Goal: Find contact information: Find contact information

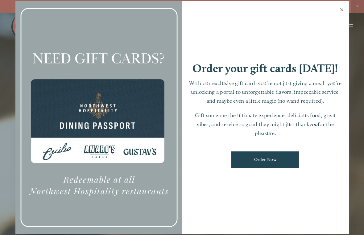
click at [341, 9] on link "Close" at bounding box center [342, 10] width 12 height 17
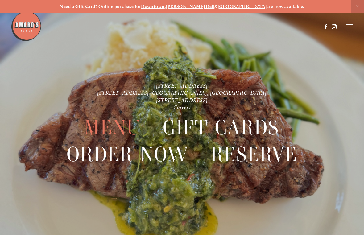
click at [122, 127] on span "Menu" at bounding box center [113, 128] width 56 height 27
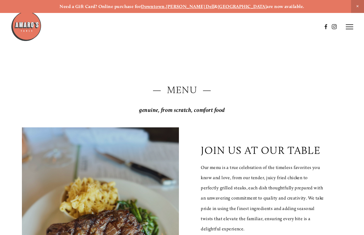
click at [165, 6] on strong "Downtown" at bounding box center [153, 7] width 24 height 6
click at [349, 27] on icon at bounding box center [349, 27] width 7 height 6
click at [280, 27] on span "Visit" at bounding box center [282, 26] width 9 height 5
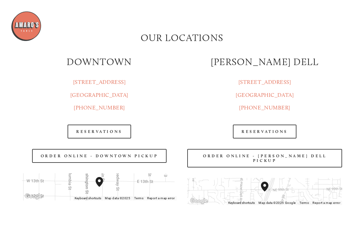
scroll to position [636, 0]
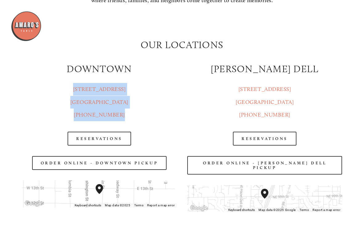
drag, startPoint x: 126, startPoint y: 118, endPoint x: 72, endPoint y: 91, distance: 60.2
click at [72, 91] on p "[STREET_ADDRESS] (360) 718-2942" at bounding box center [99, 102] width 155 height 38
copy p "[STREET_ADDRESS] (360) 718-2942"
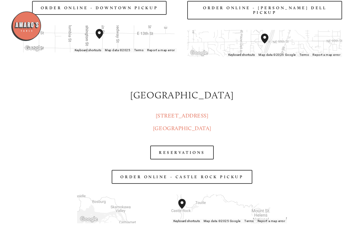
scroll to position [0, 0]
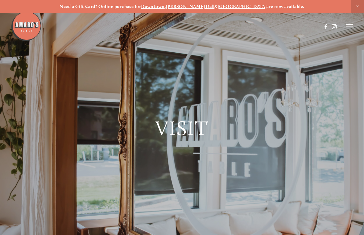
click at [347, 27] on icon at bounding box center [349, 27] width 7 height 6
click at [31, 23] on img at bounding box center [26, 26] width 31 height 31
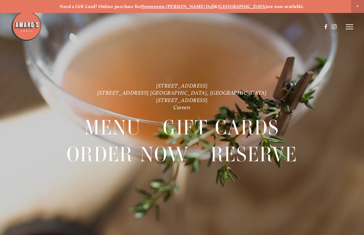
click at [354, 27] on div at bounding box center [182, 117] width 364 height 235
click at [346, 26] on icon at bounding box center [349, 27] width 7 height 6
click at [244, 27] on span "Menu" at bounding box center [244, 26] width 11 height 5
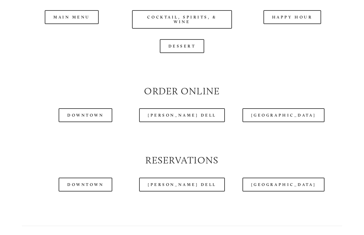
scroll to position [589, 0]
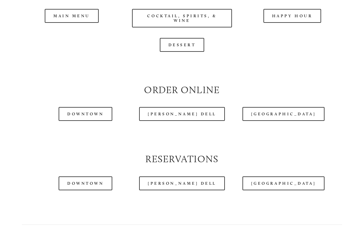
click at [76, 30] on header "Menu Order Now Visit Gallery 0" at bounding box center [182, 12] width 342 height 54
click at [66, 29] on header "Menu Order Now Visit Gallery 0" at bounding box center [182, 12] width 342 height 54
click at [71, 30] on header "Menu Order Now Visit Gallery 0" at bounding box center [182, 12] width 342 height 54
click at [81, 121] on link "Downtown" at bounding box center [86, 114] width 54 height 14
